Goal: Navigation & Orientation: Understand site structure

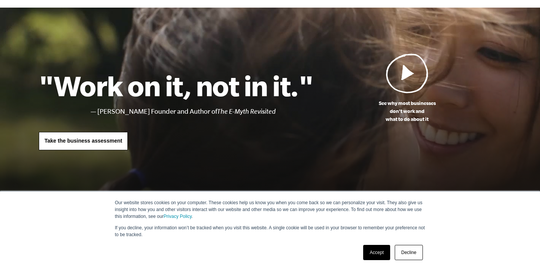
scroll to position [154, 0]
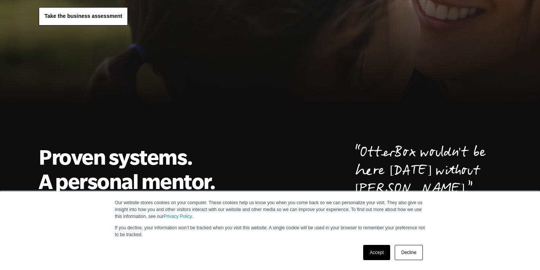
click at [380, 251] on link "Accept" at bounding box center [376, 252] width 27 height 15
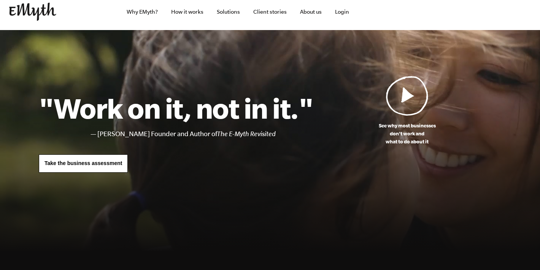
scroll to position [0, 0]
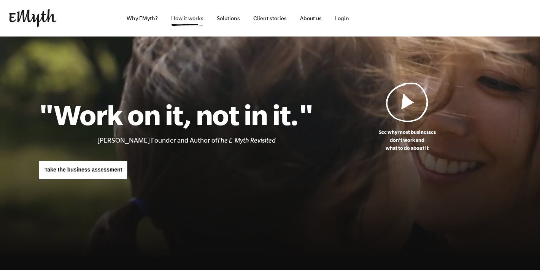
click at [175, 22] on link "How it works" at bounding box center [187, 18] width 44 height 36
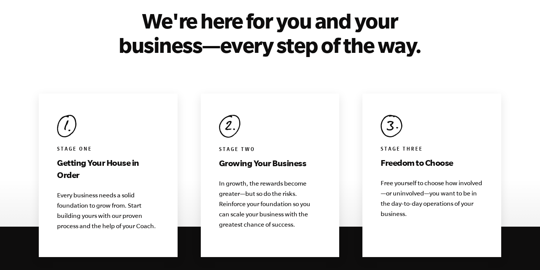
scroll to position [748, 0]
